Goal: Find specific page/section: Find specific page/section

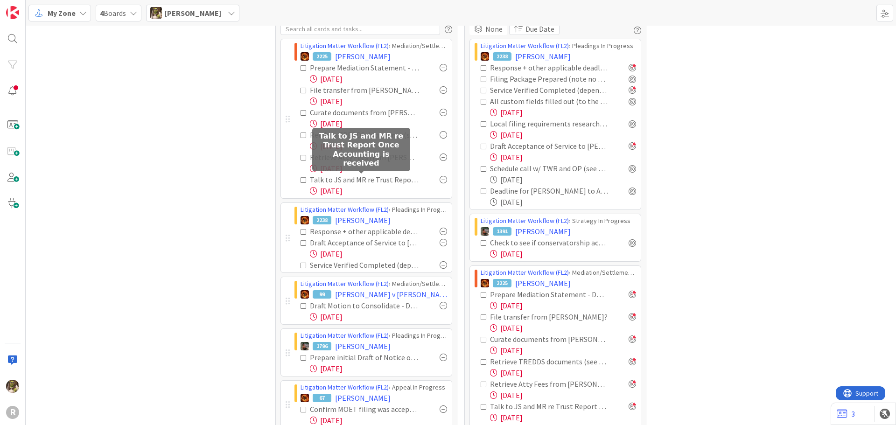
scroll to position [47, 0]
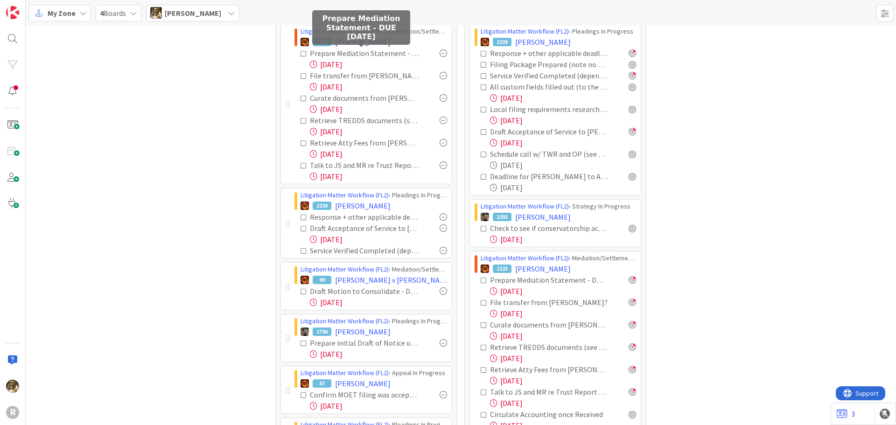
click at [343, 45] on span "[PERSON_NAME]" at bounding box center [363, 41] width 56 height 11
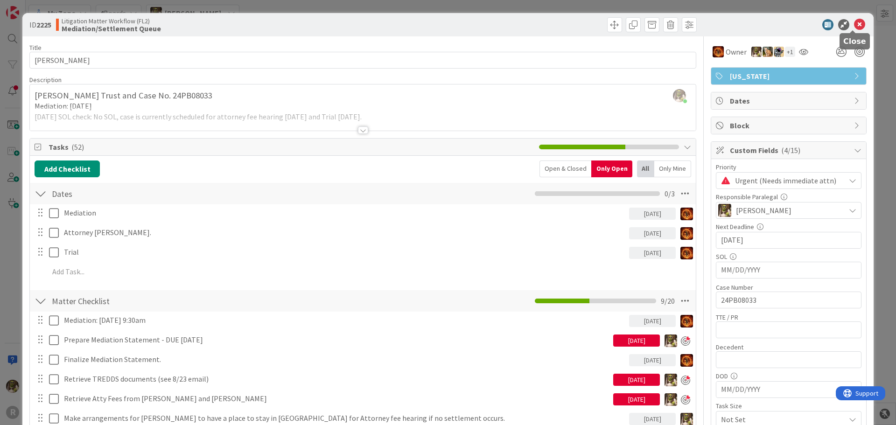
click at [854, 26] on icon at bounding box center [859, 24] width 11 height 11
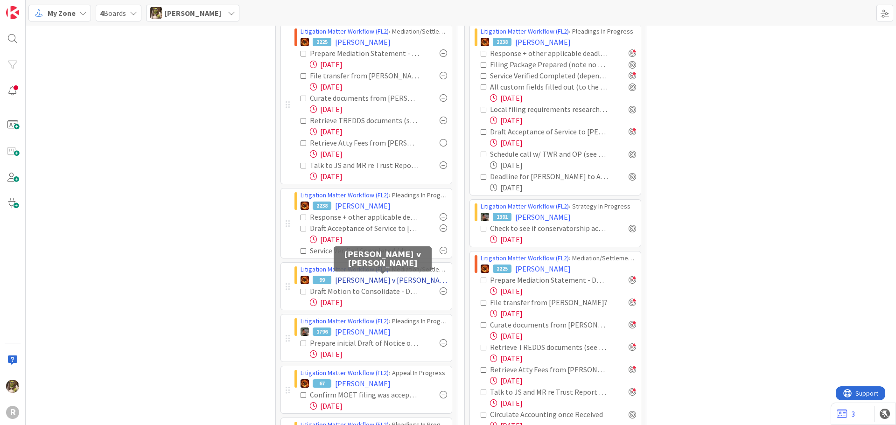
click at [412, 278] on span "[PERSON_NAME] v [PERSON_NAME]" at bounding box center [391, 279] width 112 height 11
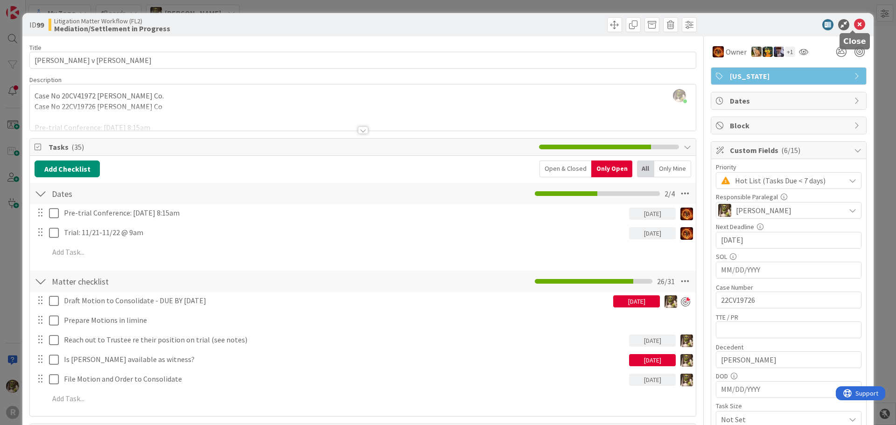
click at [854, 23] on icon at bounding box center [859, 24] width 11 height 11
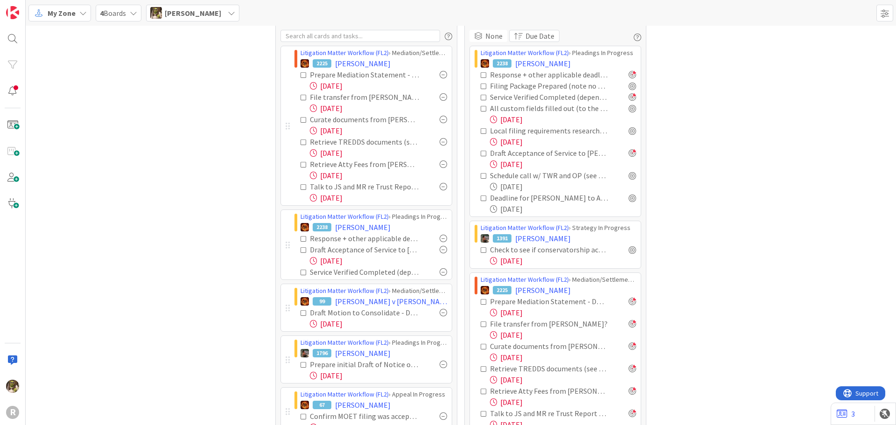
scroll to position [47, 0]
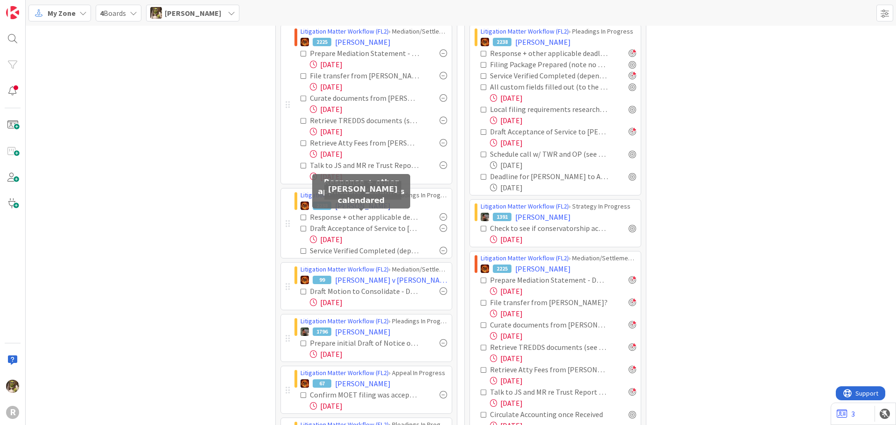
click at [373, 207] on span "[PERSON_NAME]" at bounding box center [363, 205] width 56 height 11
